Goal: Task Accomplishment & Management: Use online tool/utility

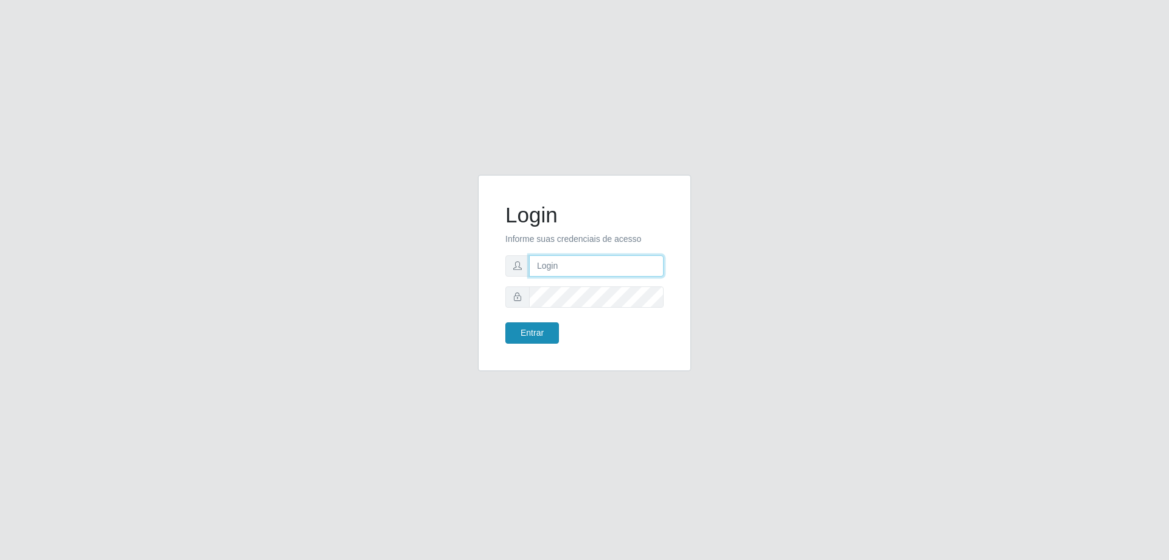
type input "[EMAIL_ADDRESS][DOMAIN_NAME]"
click at [528, 331] on button "Entrar" at bounding box center [532, 332] width 54 height 21
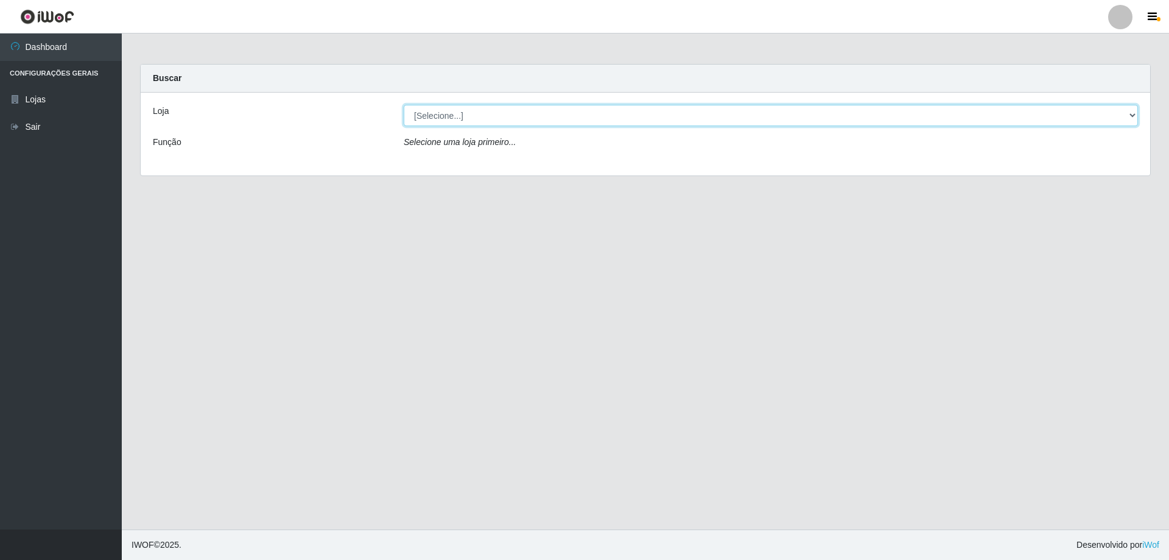
click at [1134, 116] on select "[Selecione...] SuperShow Bis - [GEOGRAPHIC_DATA]" at bounding box center [771, 115] width 734 height 21
select select "59"
click at [404, 105] on select "[Selecione...] SuperShow Bis - [GEOGRAPHIC_DATA]" at bounding box center [771, 115] width 734 height 21
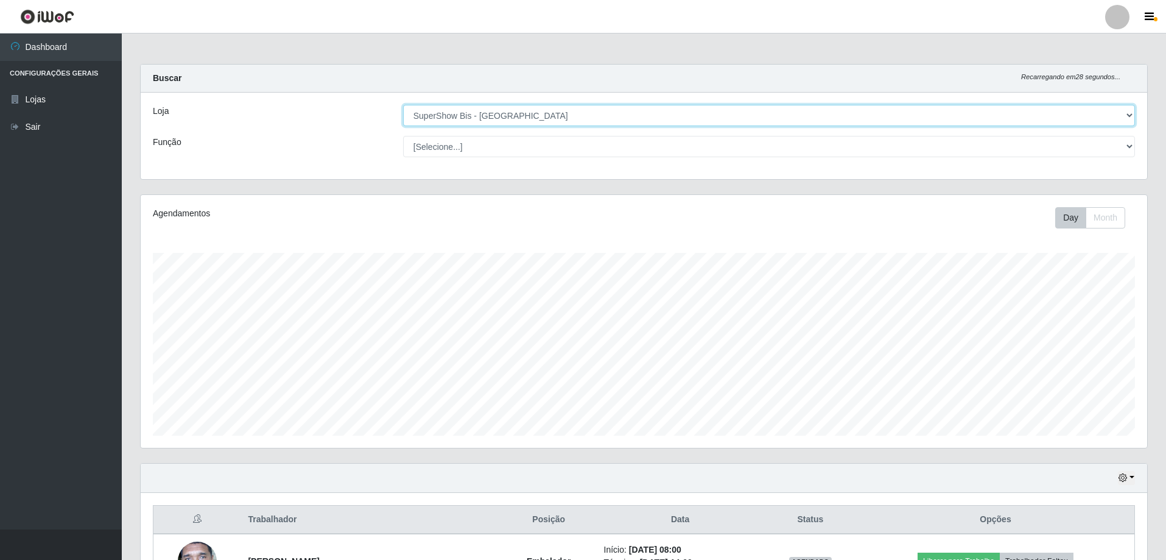
scroll to position [141, 0]
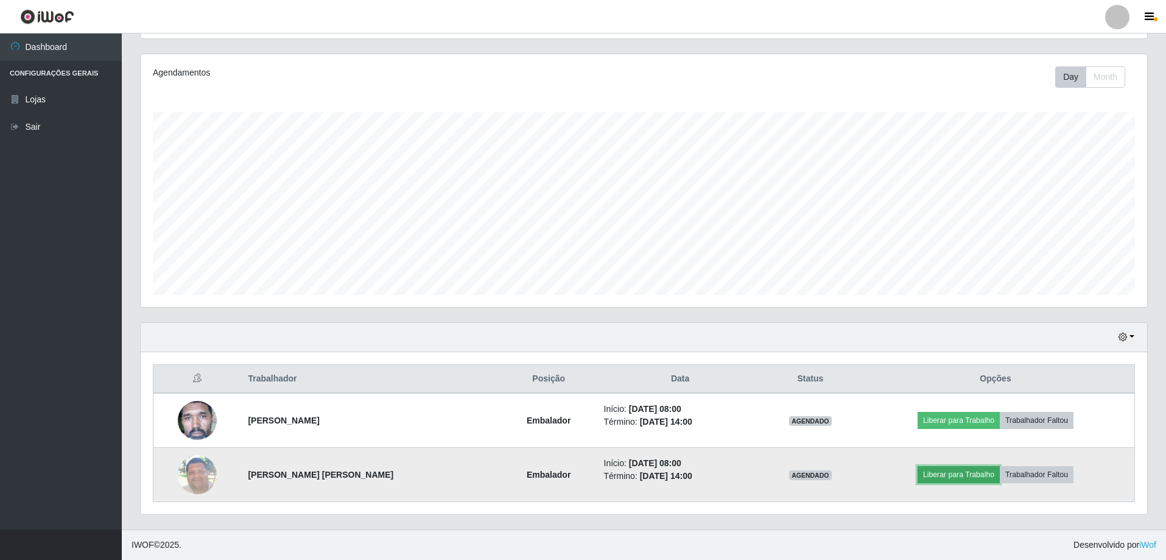
click at [959, 469] on button "Liberar para Trabalho" at bounding box center [959, 474] width 82 height 17
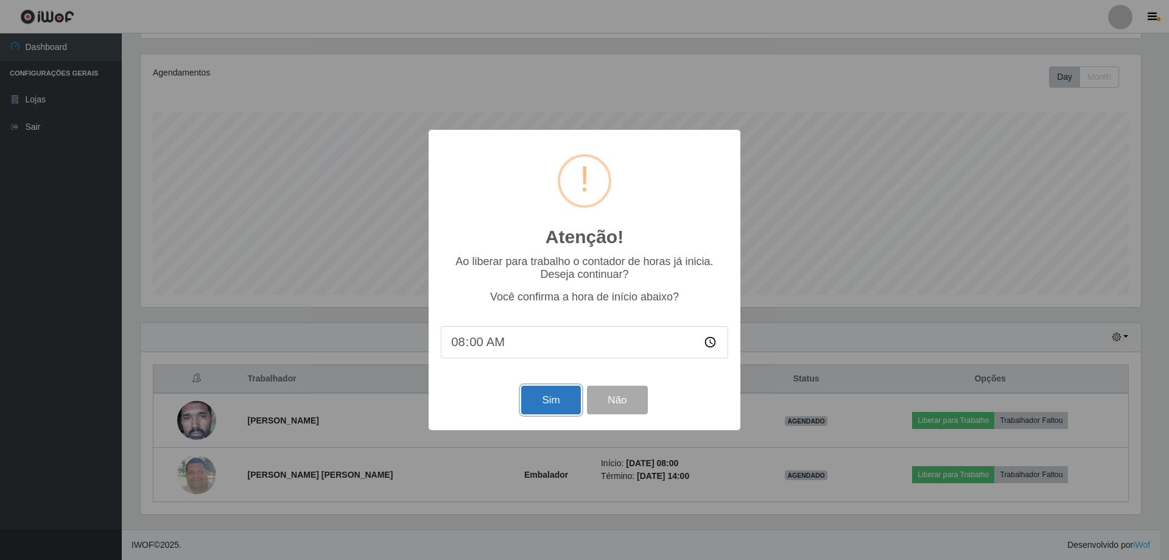
click at [538, 400] on button "Sim" at bounding box center [550, 399] width 59 height 29
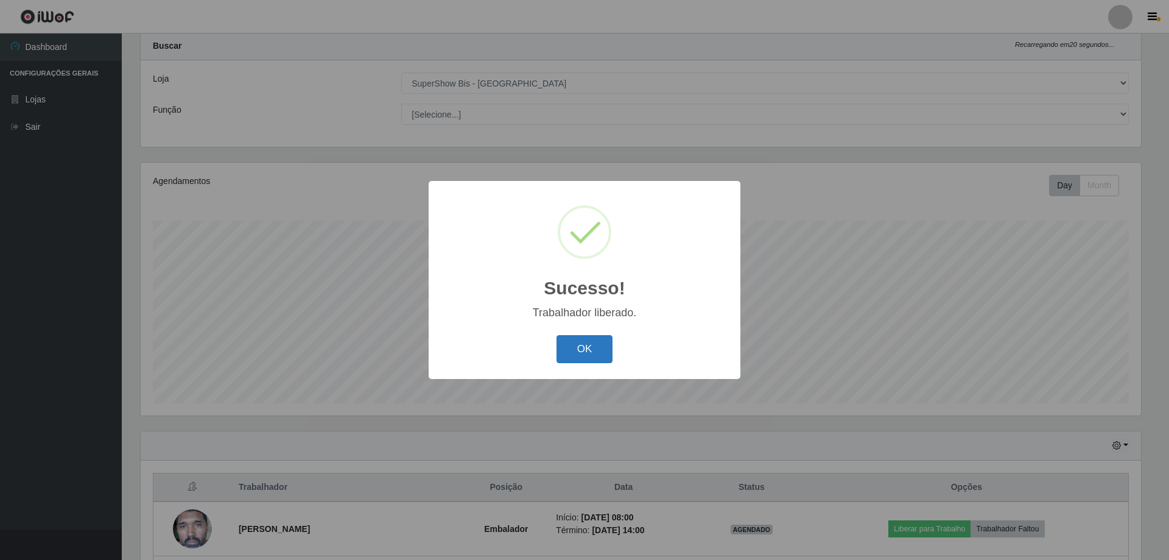
click at [595, 351] on button "OK" at bounding box center [584, 349] width 57 height 29
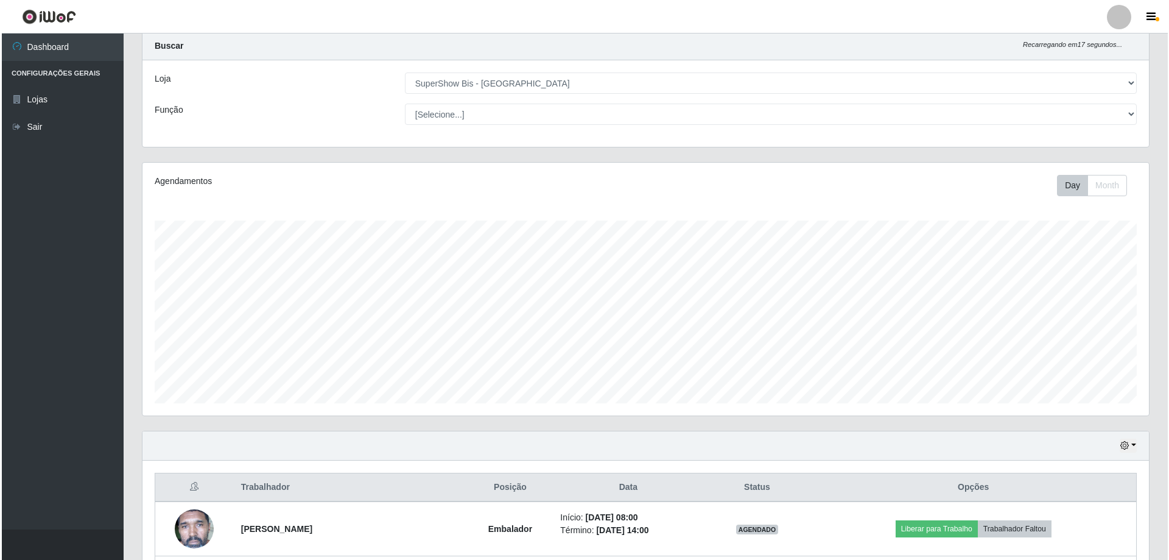
scroll to position [141, 0]
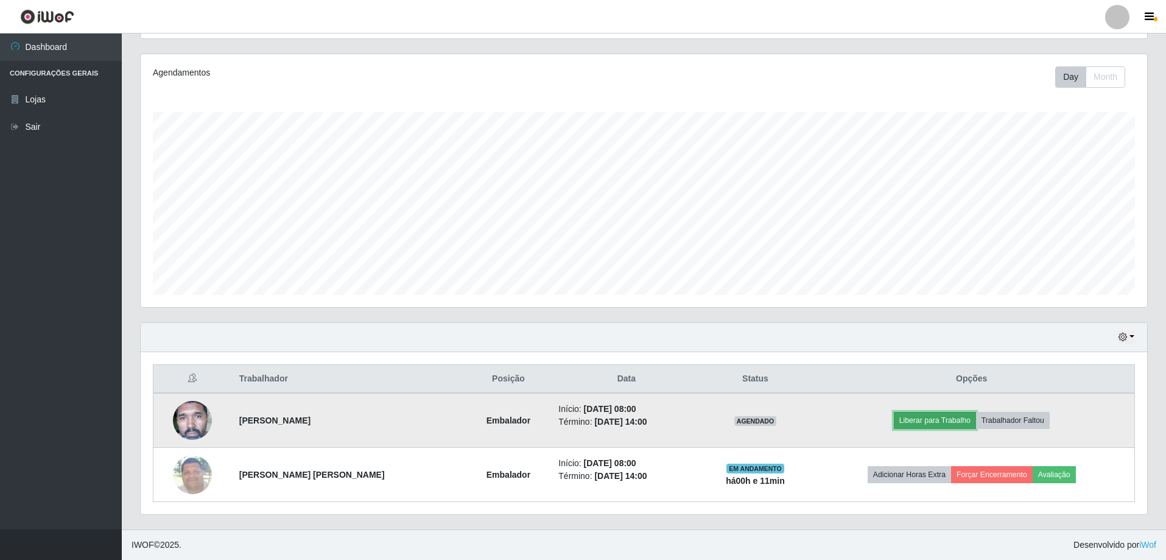
click at [927, 419] on button "Liberar para Trabalho" at bounding box center [935, 420] width 82 height 17
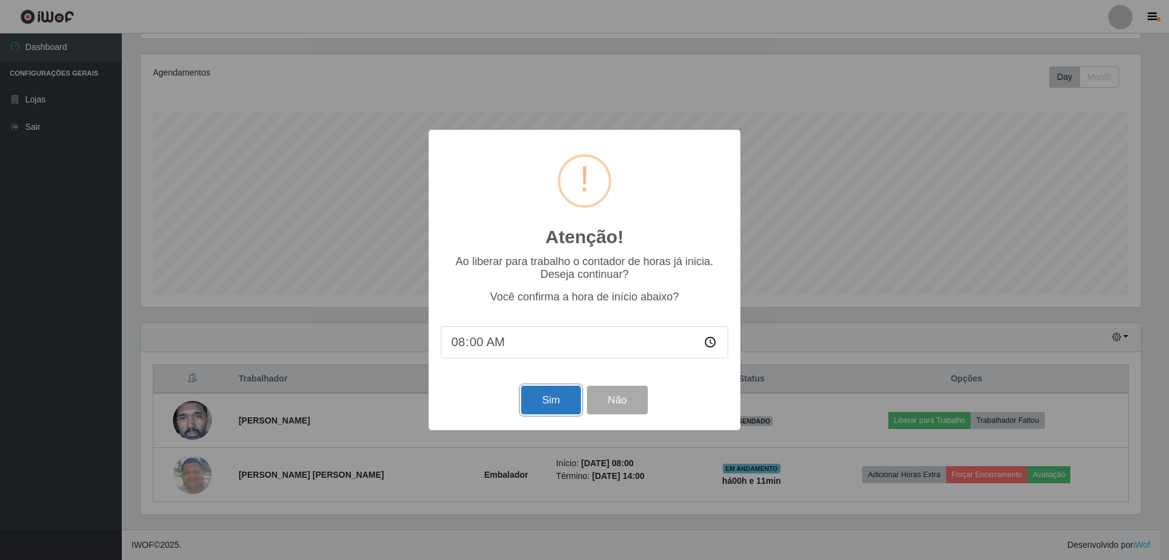
click at [547, 398] on button "Sim" at bounding box center [550, 399] width 59 height 29
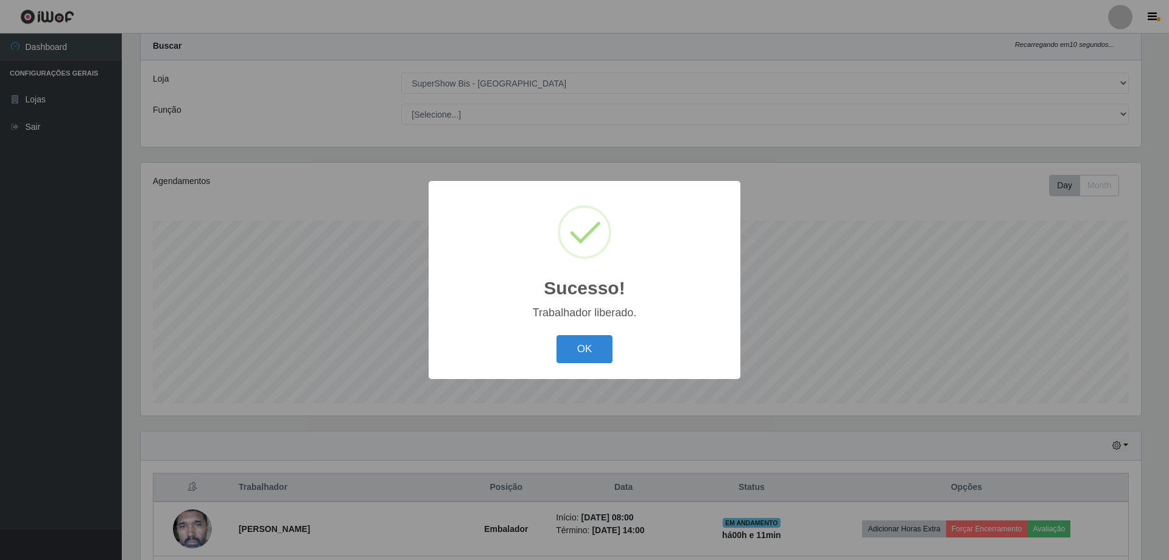
click at [556, 335] on button "OK" at bounding box center [584, 349] width 57 height 29
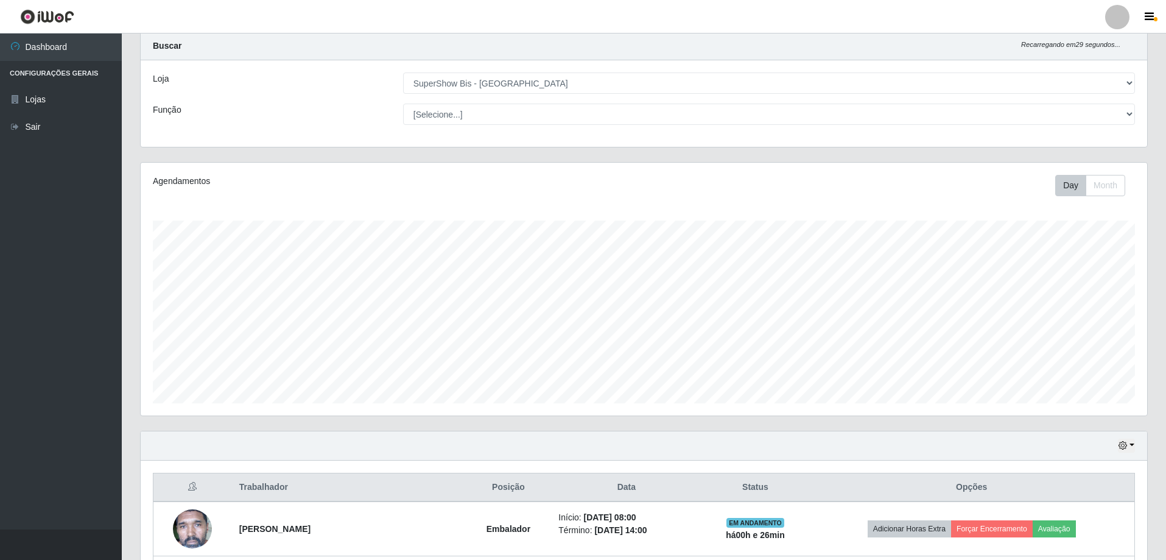
scroll to position [141, 0]
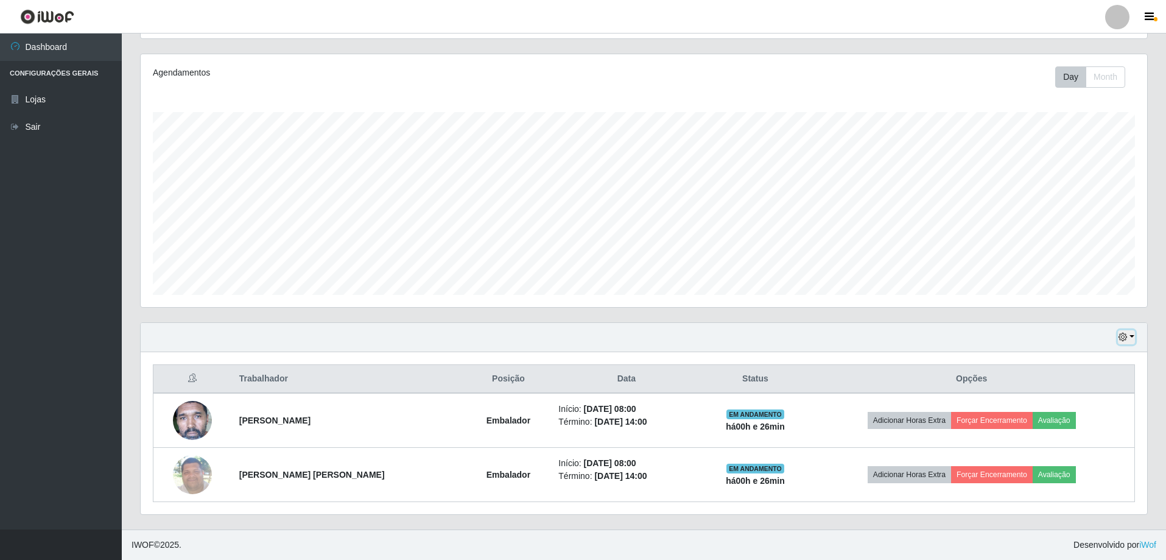
click at [1131, 337] on button "button" at bounding box center [1126, 337] width 17 height 14
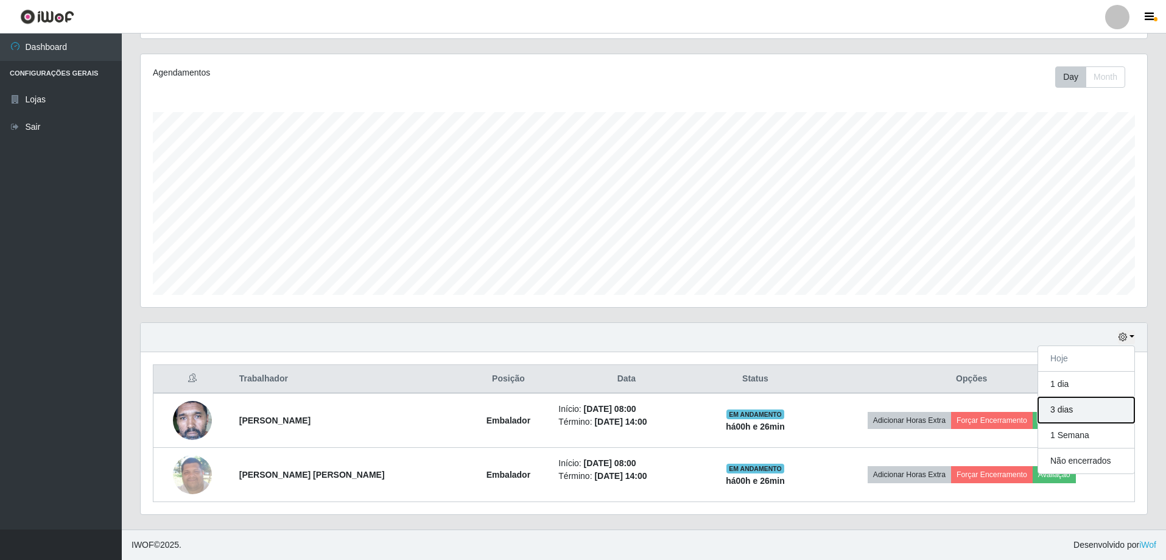
click at [1067, 413] on button "3 dias" at bounding box center [1086, 410] width 96 height 26
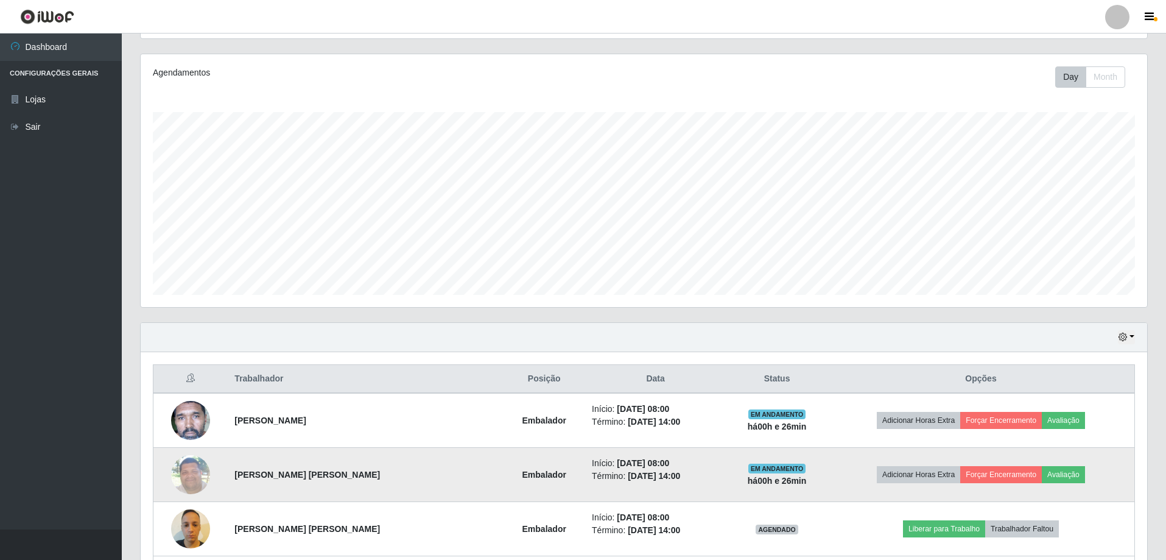
scroll to position [262, 0]
